Goal: Transaction & Acquisition: Purchase product/service

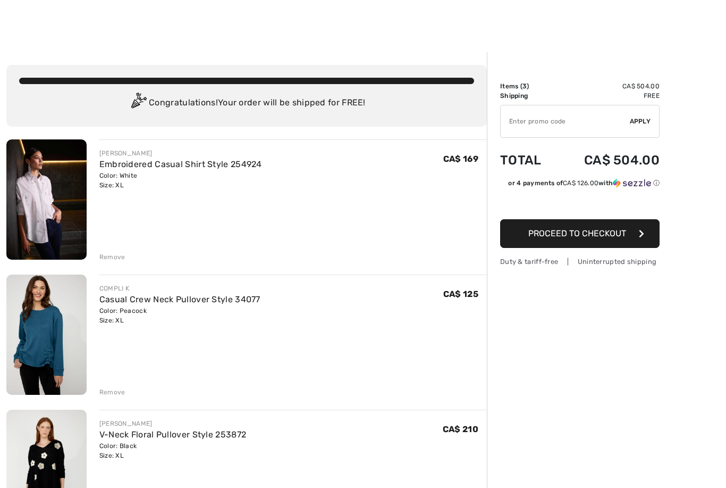
click at [557, 121] on input "TEXT" at bounding box center [565, 121] width 129 height 32
type input "FLASH15"
click at [642, 118] on span "Apply" at bounding box center [640, 121] width 21 height 10
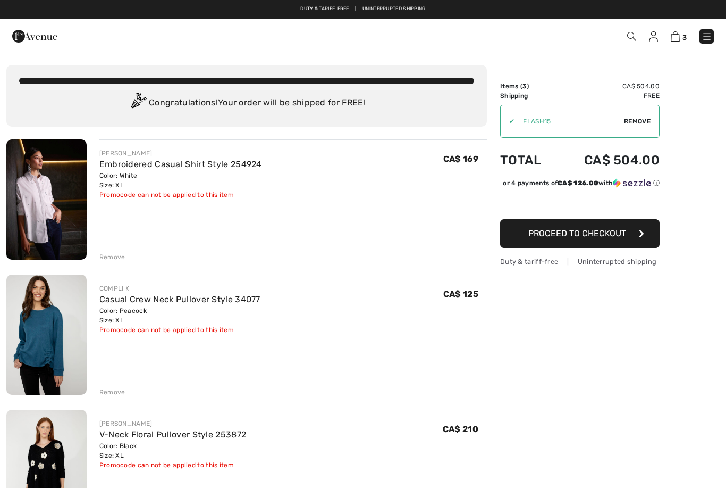
click at [635, 244] on button "Proceed to Checkout" at bounding box center [579, 233] width 159 height 29
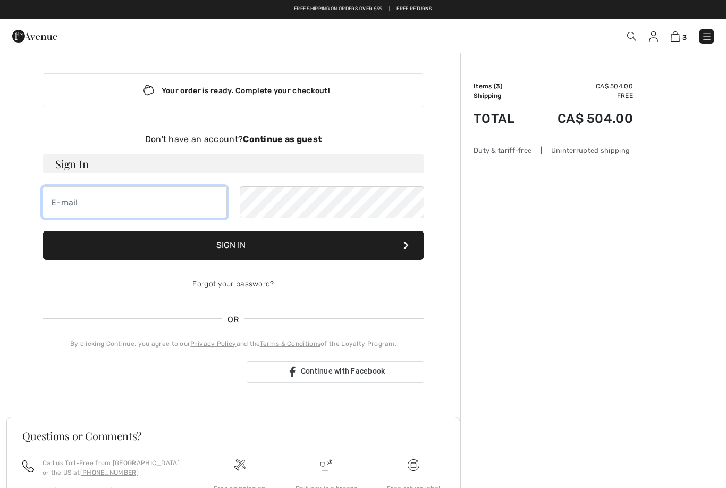
click at [139, 204] on input "email" at bounding box center [135, 202] width 184 height 32
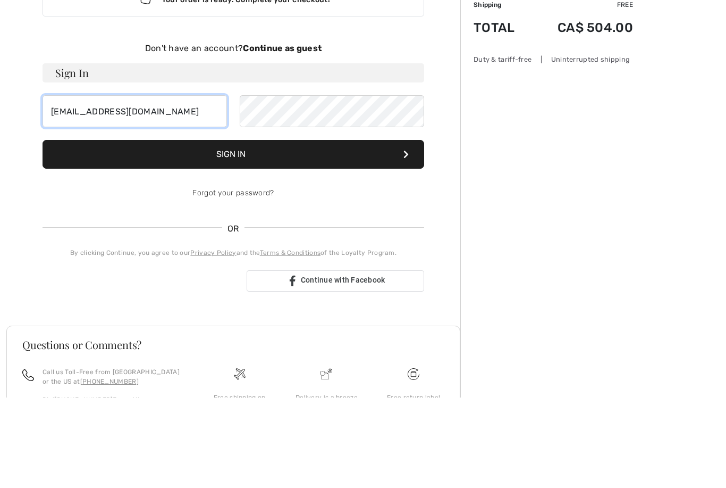
type input "[EMAIL_ADDRESS][DOMAIN_NAME]"
click at [304, 231] on button "Sign In" at bounding box center [234, 245] width 382 height 29
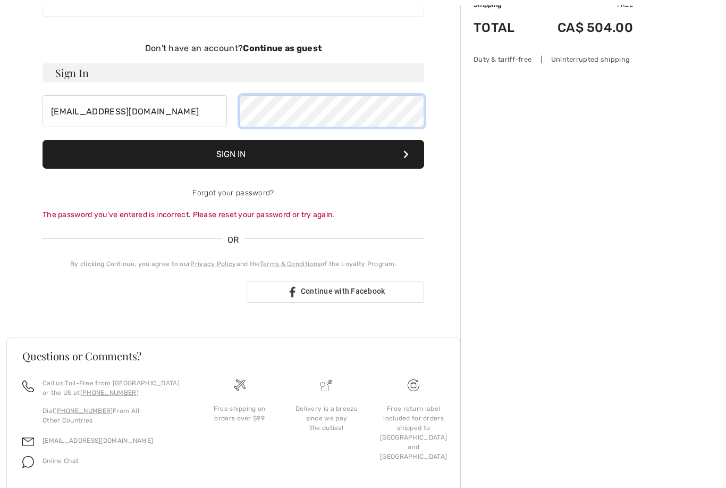
scroll to position [90, 0]
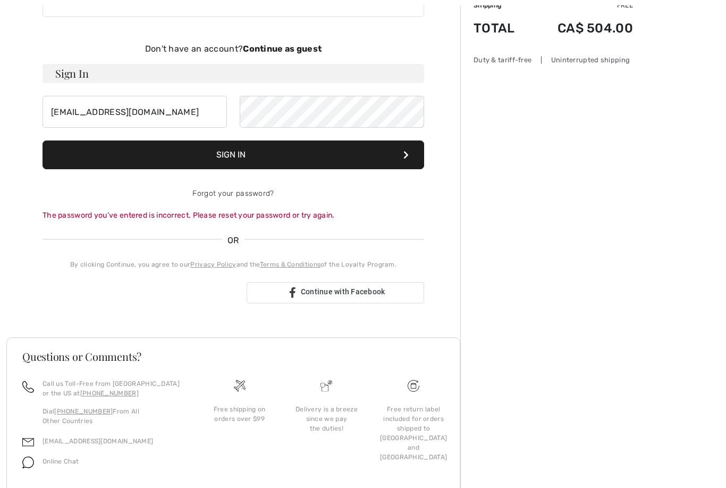
click at [368, 150] on button "Sign In" at bounding box center [234, 154] width 382 height 29
click at [366, 152] on button "Sign In" at bounding box center [234, 154] width 382 height 29
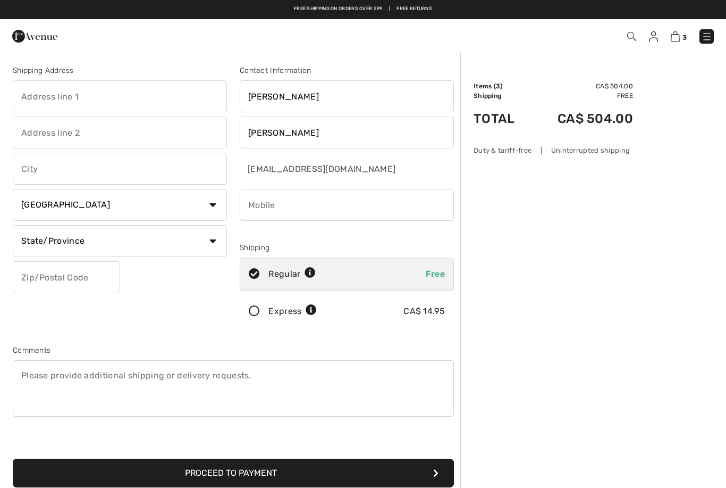
click at [152, 94] on input "text" at bounding box center [120, 96] width 214 height 32
type input "[STREET_ADDRESS]"
click at [115, 167] on input "text" at bounding box center [120, 169] width 214 height 32
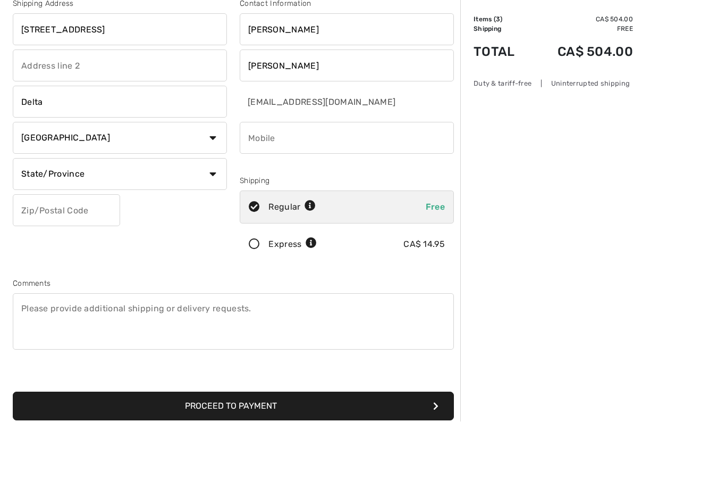
type input "Delta"
click at [214, 225] on select "State/Province [GEOGRAPHIC_DATA] [GEOGRAPHIC_DATA] [GEOGRAPHIC_DATA] [GEOGRAPHI…" at bounding box center [120, 241] width 214 height 32
select select "ON"
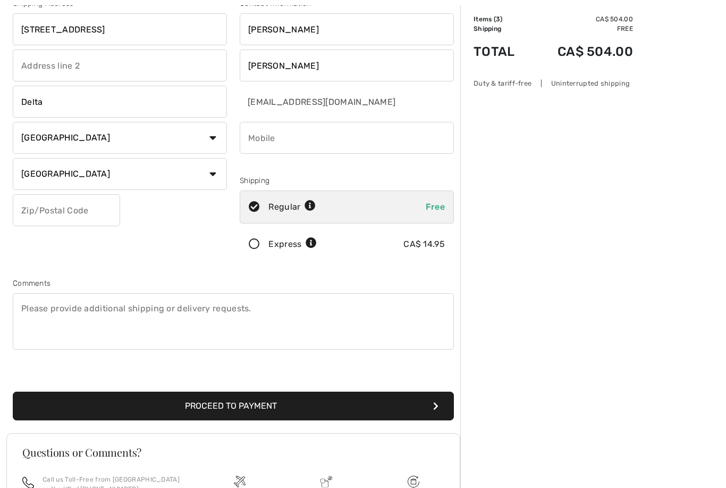
click at [90, 208] on input "text" at bounding box center [66, 210] width 107 height 32
type input "K0E1G0"
click at [149, 254] on div "Shipping Address 82 King Street Delta Country Canada United States Afghanistan …" at bounding box center [119, 131] width 227 height 267
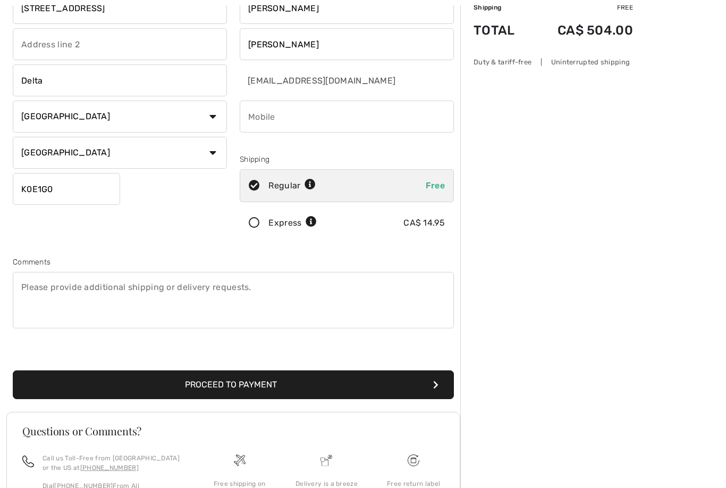
scroll to position [109, 0]
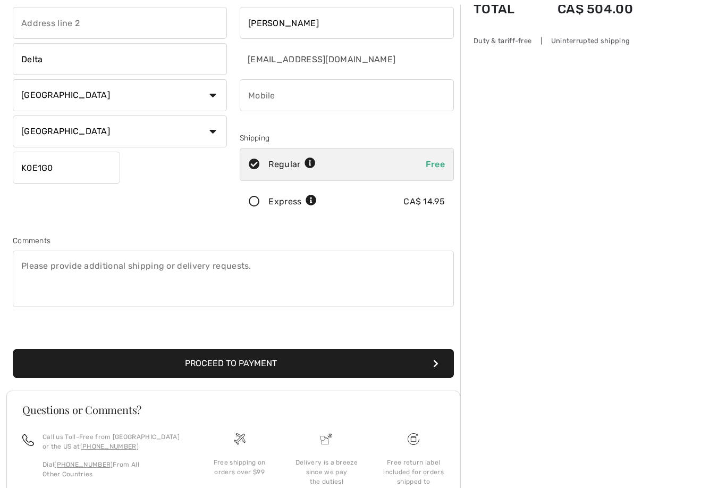
click at [382, 358] on button "Proceed to Payment" at bounding box center [233, 363] width 441 height 29
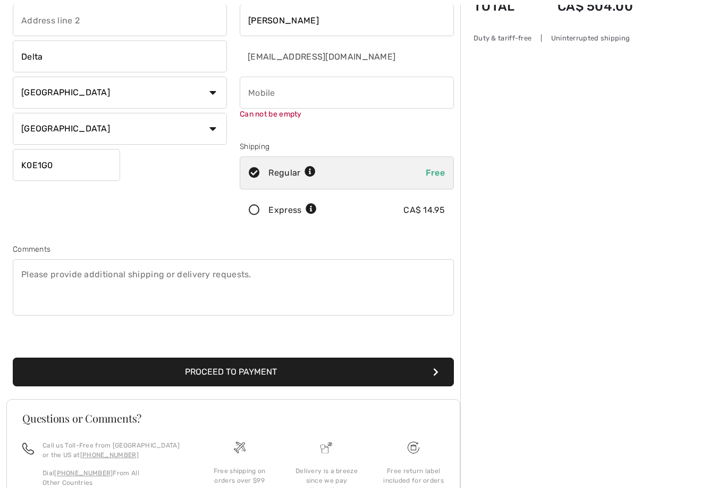
scroll to position [112, 0]
click at [333, 95] on input "phone" at bounding box center [347, 93] width 214 height 32
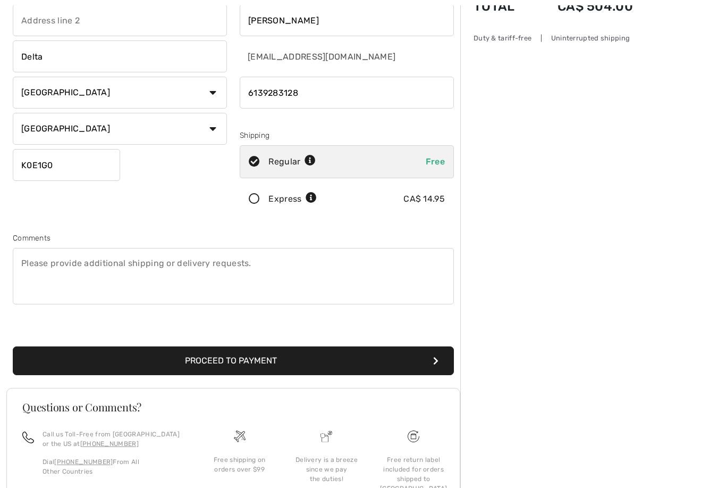
type input "6139283128"
click at [343, 360] on button "Proceed to Payment" at bounding box center [233, 360] width 441 height 29
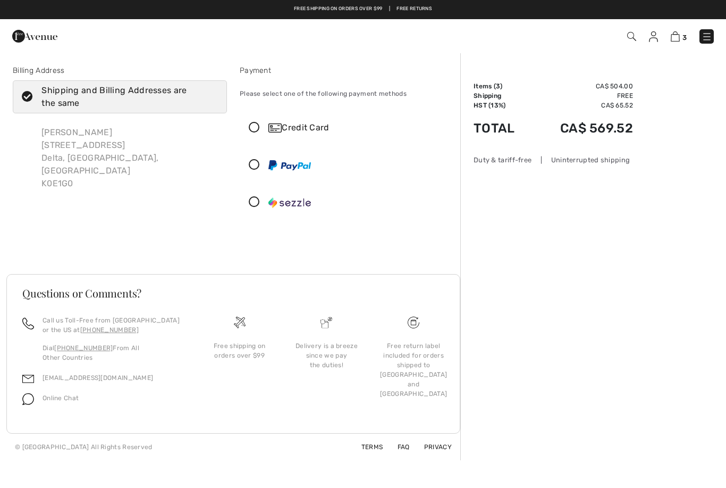
click at [257, 125] on icon at bounding box center [254, 127] width 28 height 11
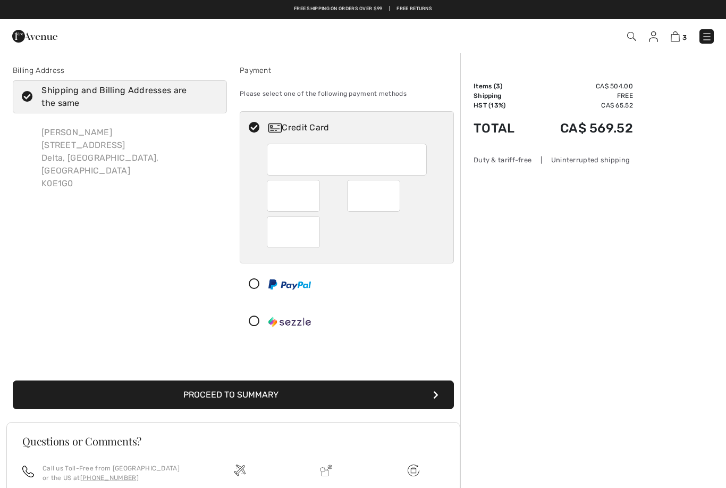
click at [709, 33] on img at bounding box center [707, 36] width 11 height 11
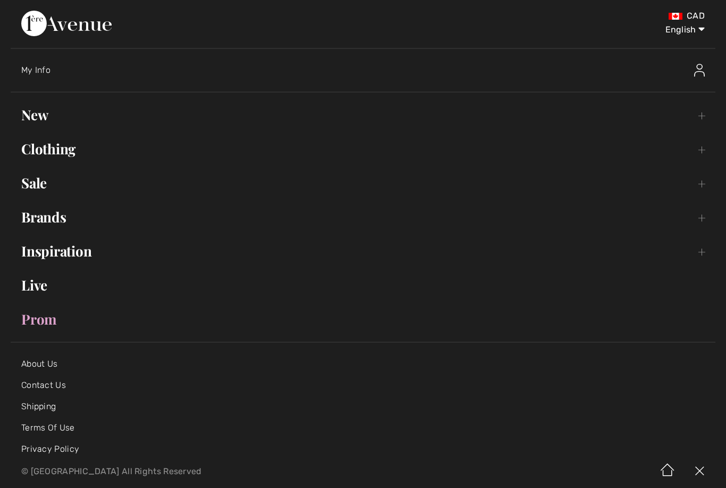
click at [699, 69] on img at bounding box center [699, 70] width 11 height 13
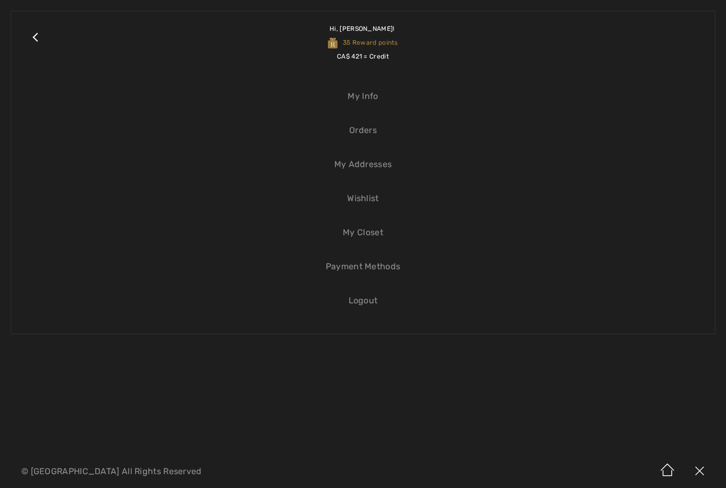
click at [373, 94] on link "My Info" at bounding box center [363, 96] width 683 height 23
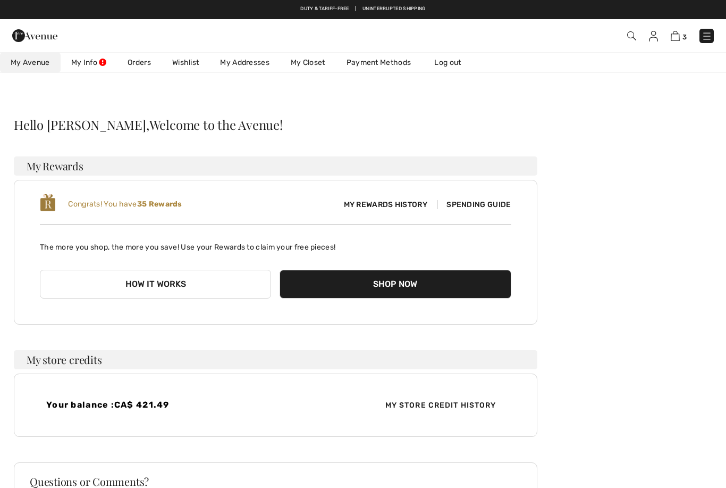
checkbox input "true"
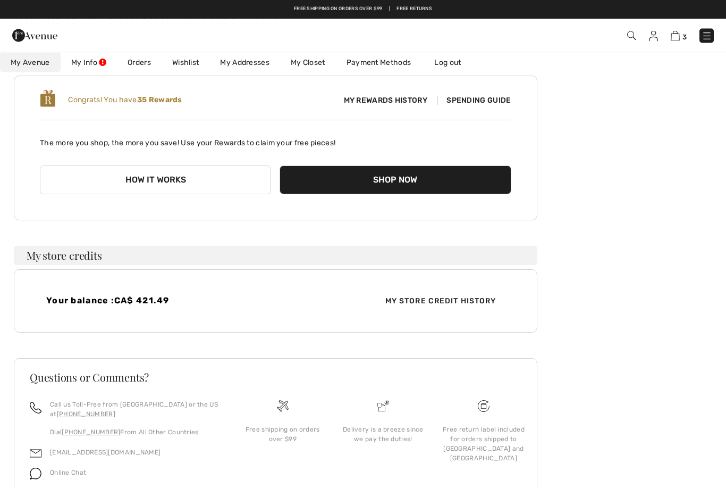
scroll to position [94, 0]
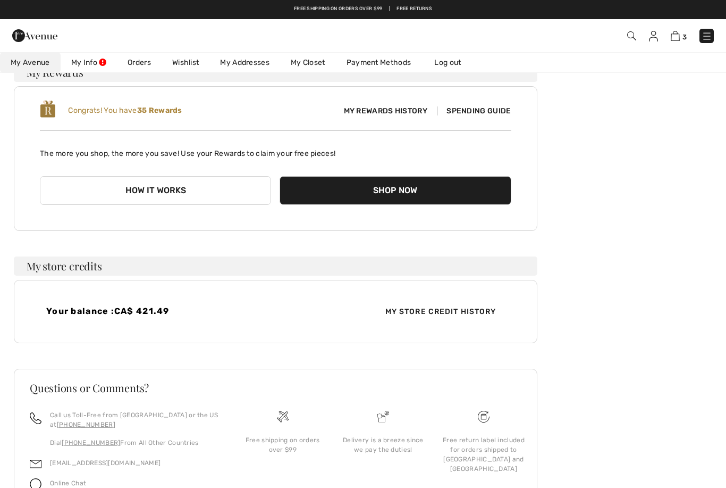
click at [430, 309] on span "My Store Credit History" at bounding box center [441, 311] width 128 height 11
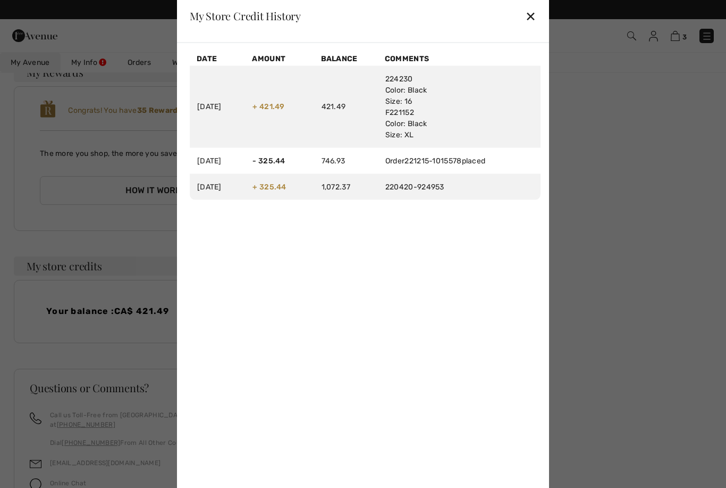
click at [534, 27] on div "✕" at bounding box center [530, 16] width 11 height 22
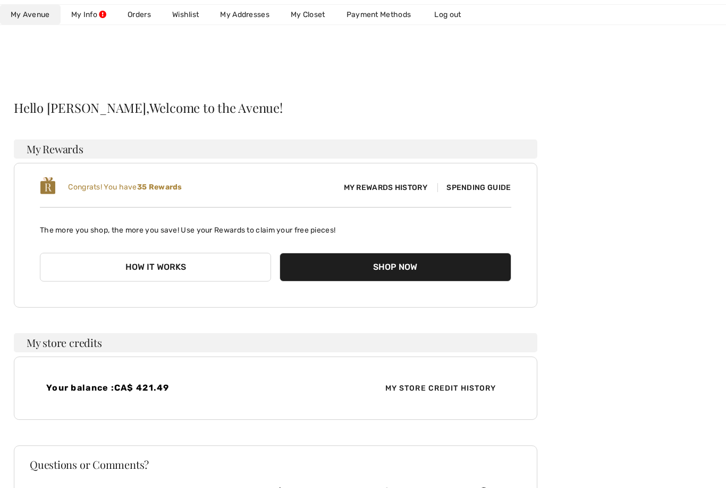
scroll to position [117, 0]
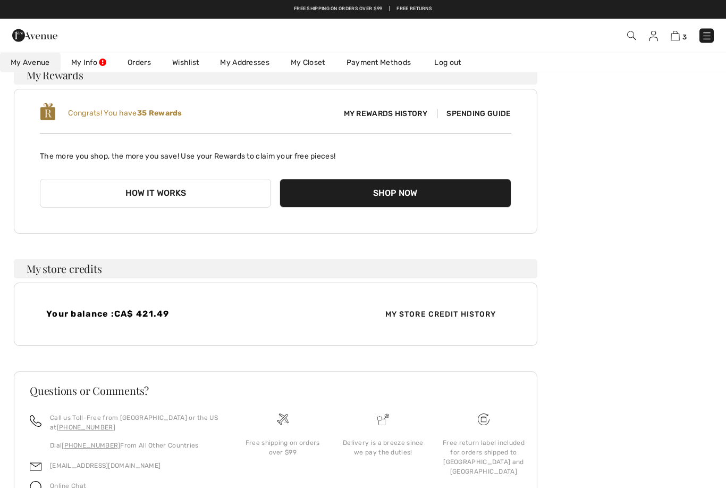
click at [513, 261] on h3 "My store credits" at bounding box center [276, 268] width 524 height 19
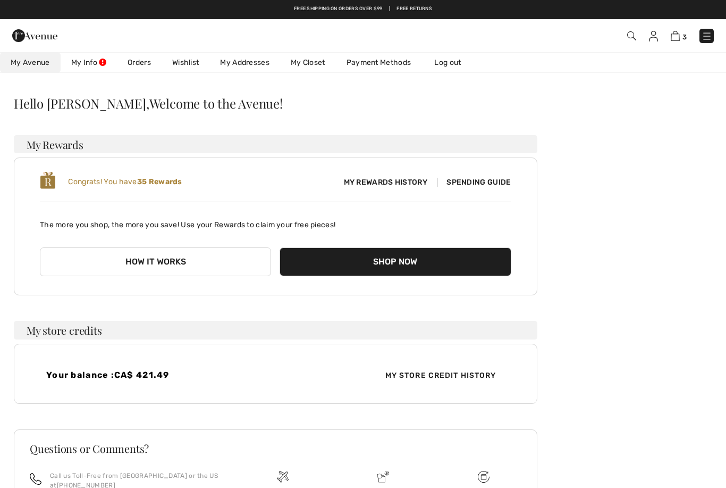
scroll to position [0, 0]
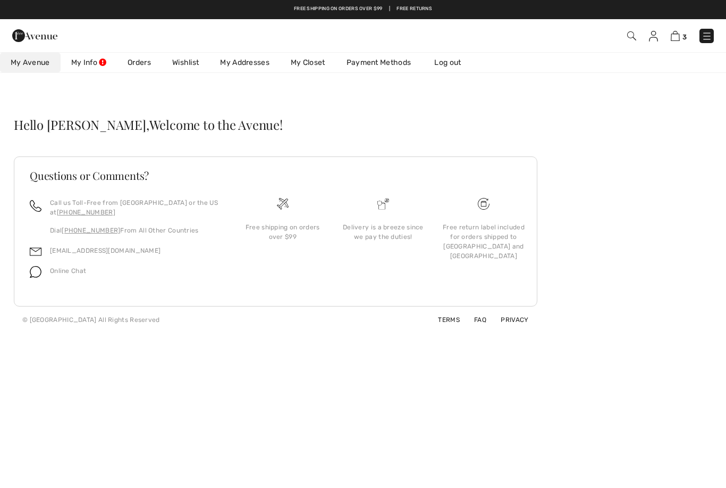
click at [501, 236] on div "Free return label included for orders shipped to [GEOGRAPHIC_DATA] and [GEOGRAP…" at bounding box center [483, 241] width 83 height 38
click at [392, 60] on link "Payment Methods" at bounding box center [379, 63] width 86 height 20
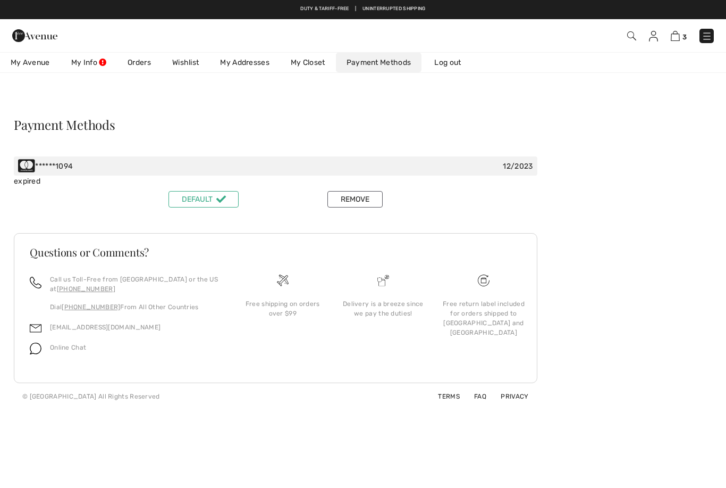
click at [358, 200] on button "Remove" at bounding box center [355, 199] width 55 height 16
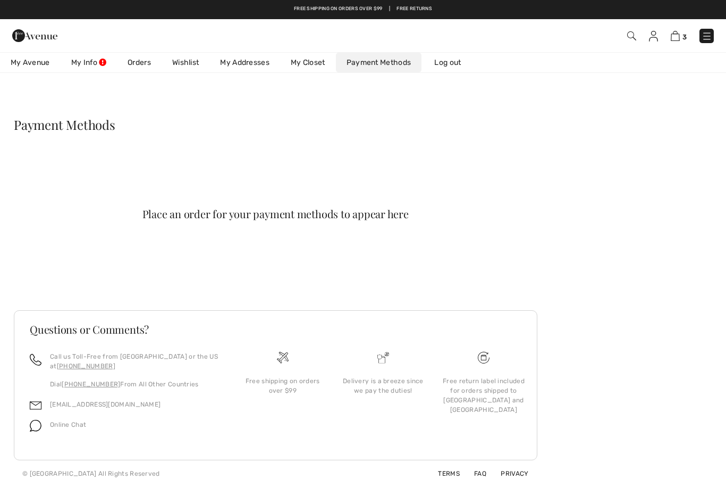
click at [105, 64] on link "My Info" at bounding box center [89, 63] width 56 height 20
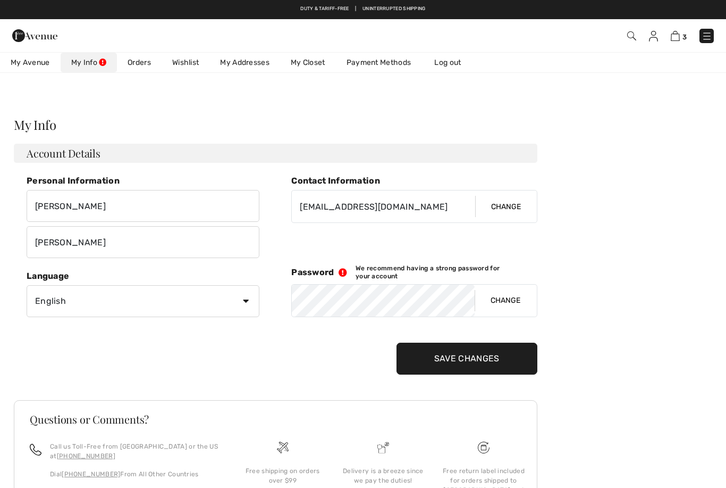
click at [394, 61] on link "Payment Methods" at bounding box center [379, 63] width 86 height 20
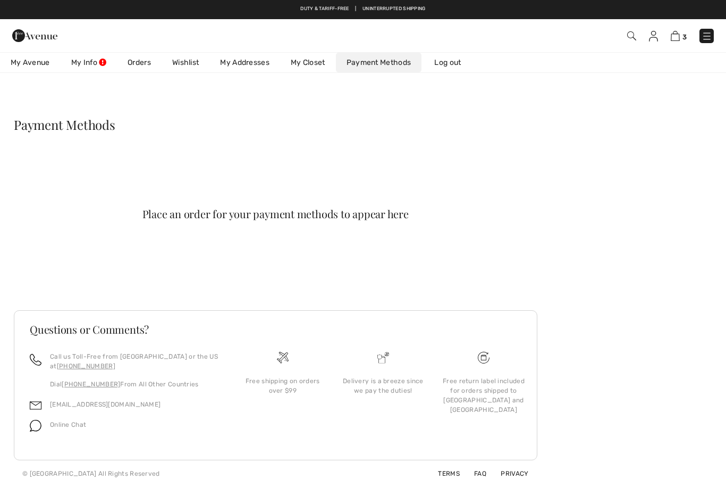
click at [311, 59] on link "My Closet" at bounding box center [308, 63] width 56 height 20
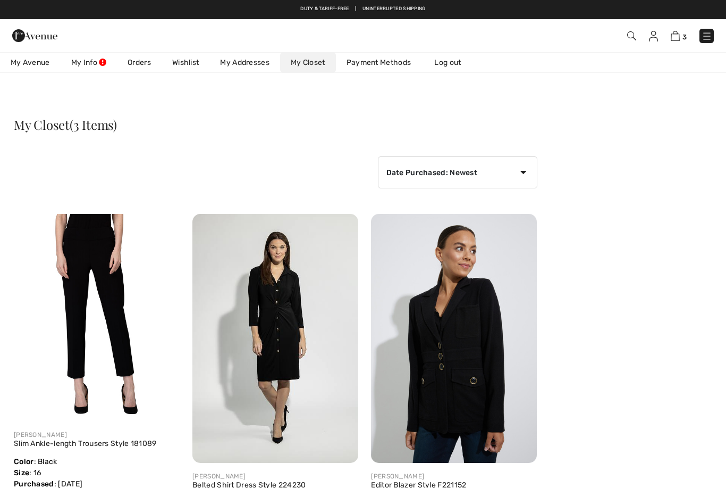
click at [252, 58] on link "My Addresses" at bounding box center [244, 63] width 71 height 20
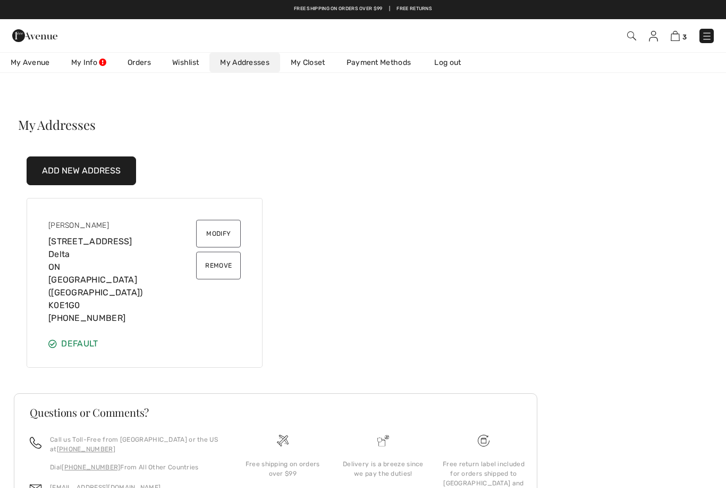
click at [189, 65] on link "Wishlist" at bounding box center [186, 63] width 48 height 20
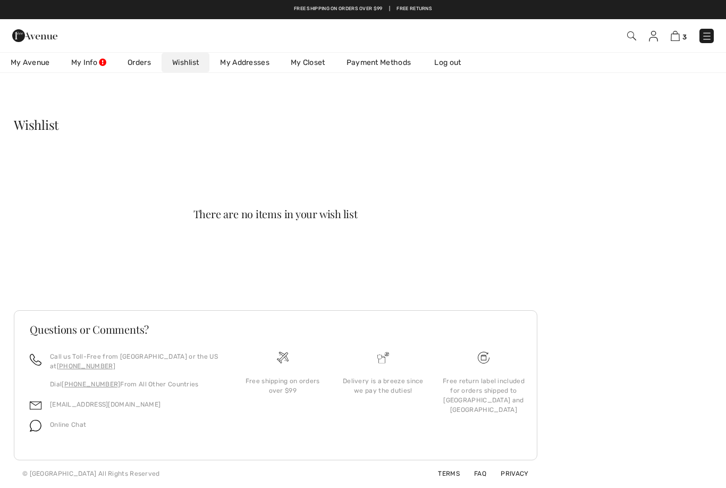
click at [143, 61] on link "Orders" at bounding box center [139, 63] width 45 height 20
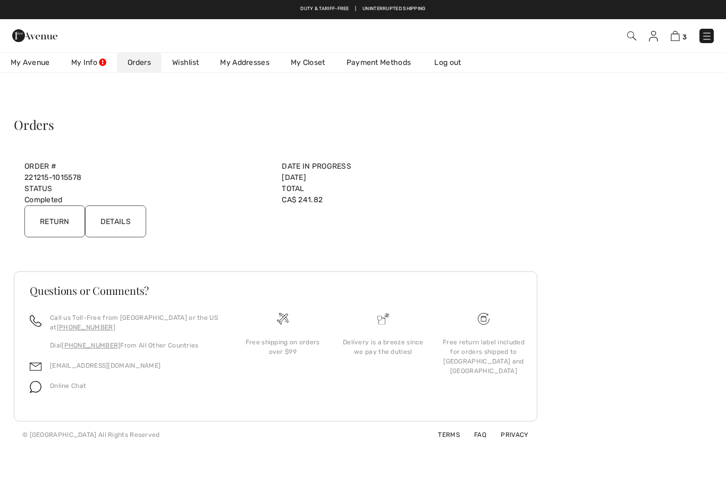
click at [40, 61] on span "My Avenue" at bounding box center [30, 62] width 39 height 11
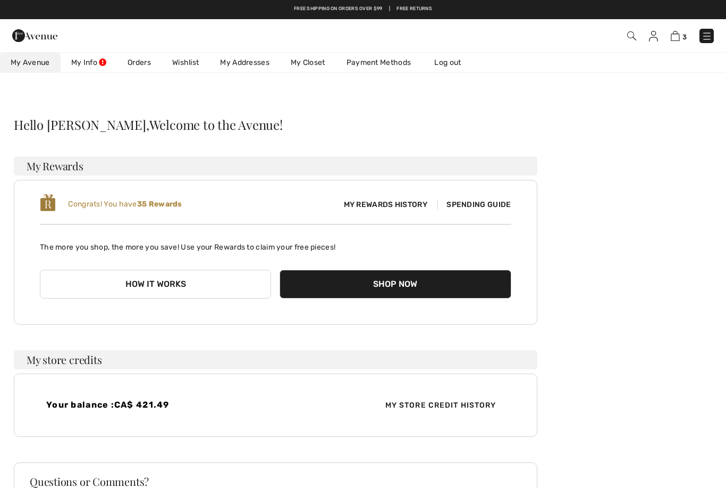
click at [673, 36] on img at bounding box center [675, 36] width 9 height 10
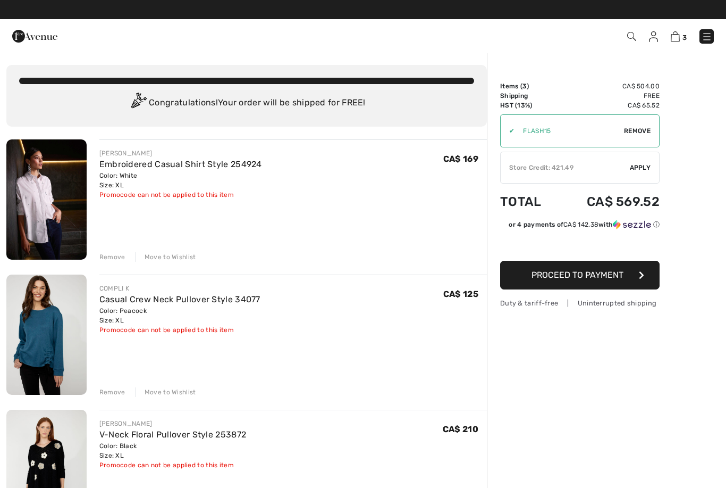
click at [615, 162] on div "✔ Store Credit: 421.49 Apply Remove" at bounding box center [579, 168] width 159 height 32
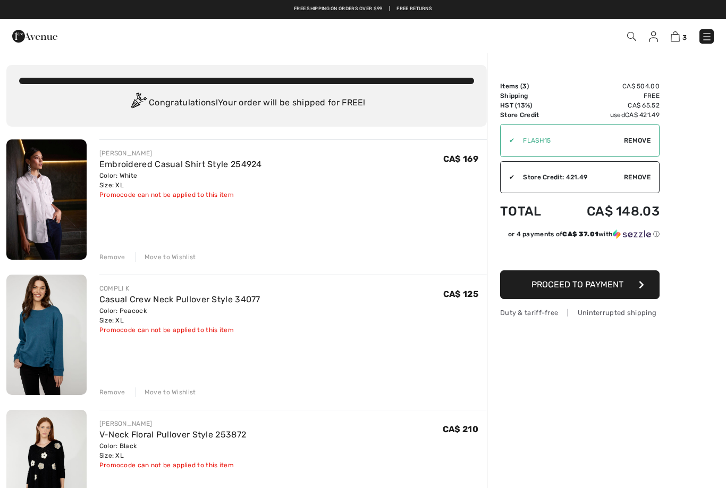
click at [641, 140] on span "Remove" at bounding box center [637, 141] width 27 height 10
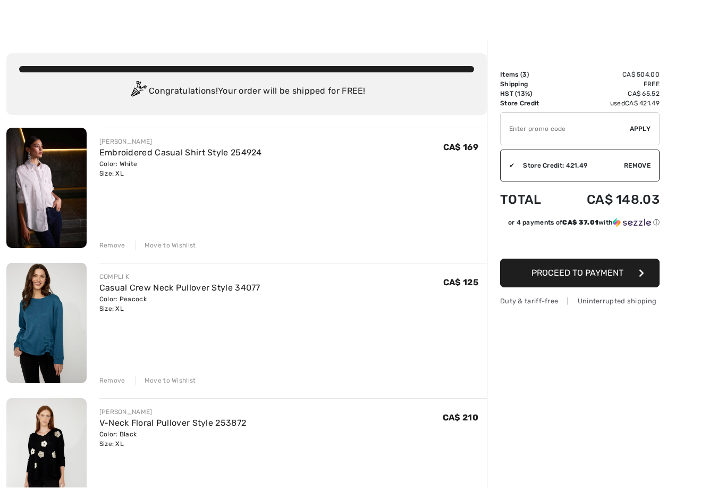
scroll to position [12, 0]
click at [636, 275] on button "Proceed to Payment" at bounding box center [579, 272] width 159 height 29
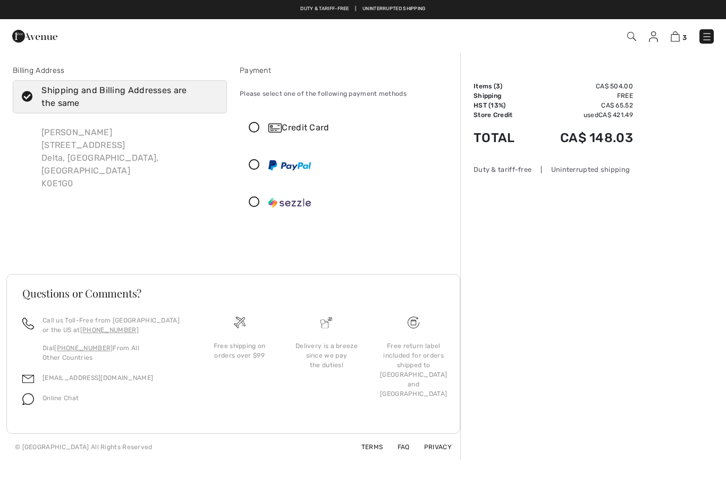
click at [255, 124] on icon at bounding box center [254, 127] width 28 height 11
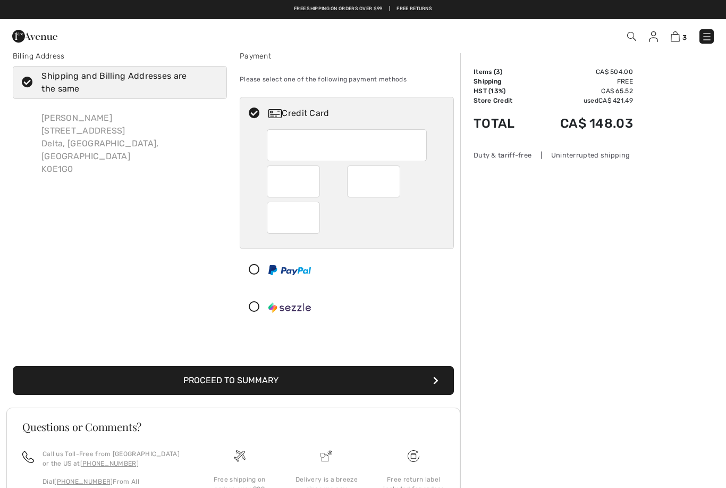
scroll to position [13, 0]
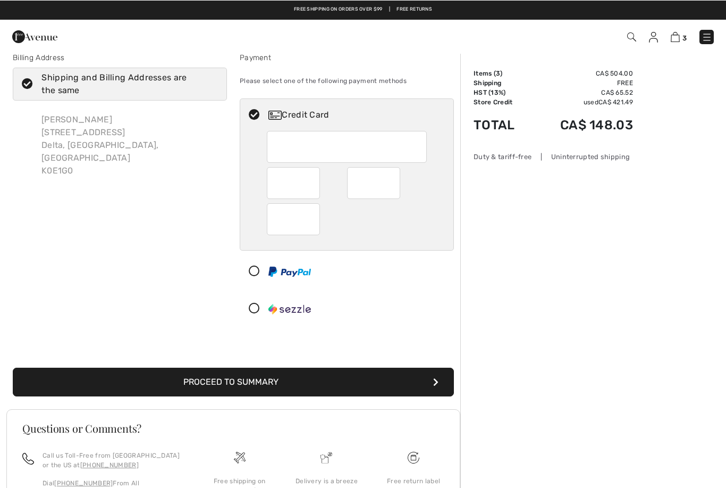
click at [414, 380] on button "Proceed to Summary" at bounding box center [233, 381] width 441 height 29
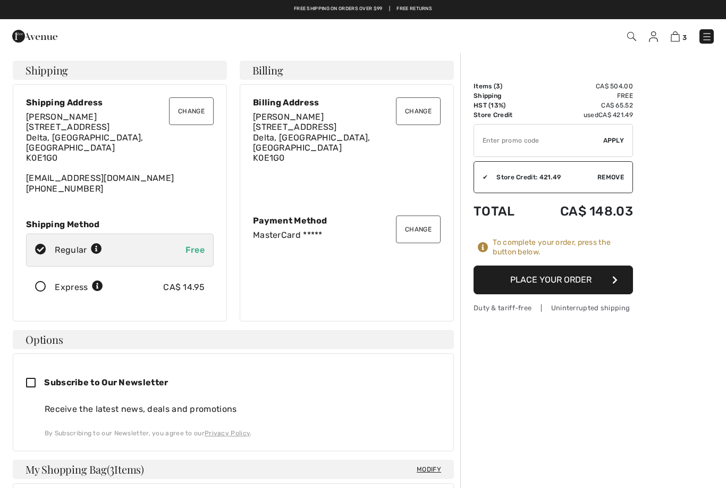
click at [581, 277] on button "Place Your Order" at bounding box center [553, 279] width 159 height 29
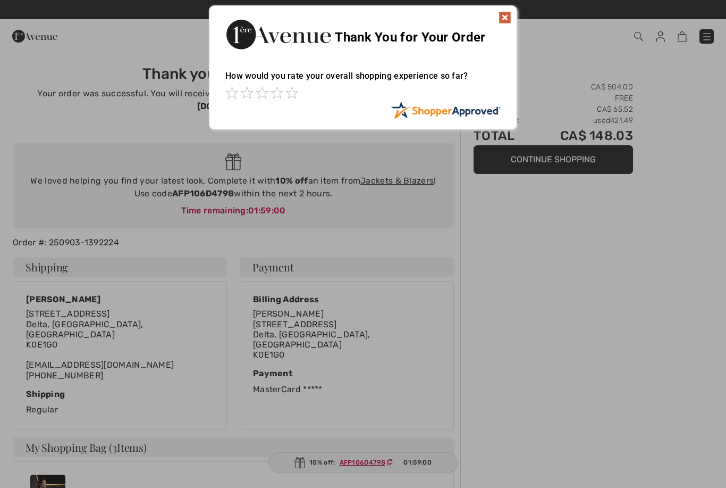
click at [510, 14] on img at bounding box center [505, 17] width 13 height 13
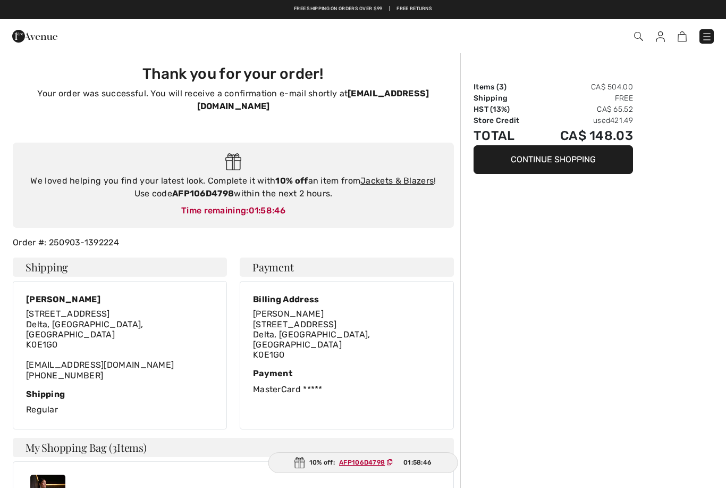
click at [407, 175] on link "Jackets & Blazers" at bounding box center [396, 180] width 73 height 10
